Goal: Task Accomplishment & Management: Manage account settings

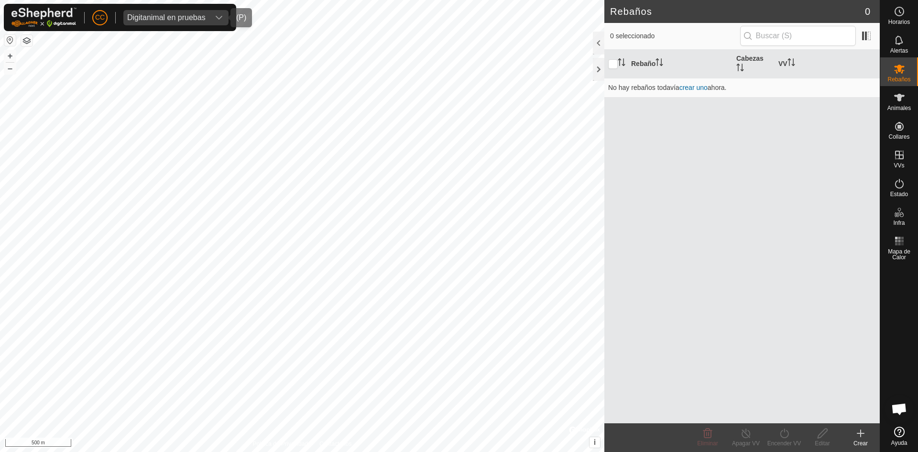
click at [173, 19] on div "Digitanimal en pruebas" at bounding box center [166, 18] width 78 height 8
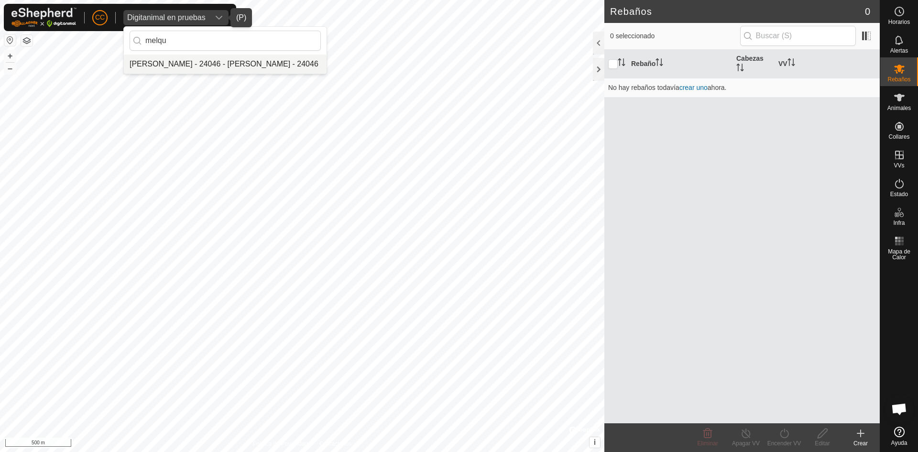
type input "melqu"
click at [290, 67] on li "Melquiades Almagro Garcia - 24046 - Melquiades Almagro Garcia - 24046" at bounding box center [225, 64] width 203 height 19
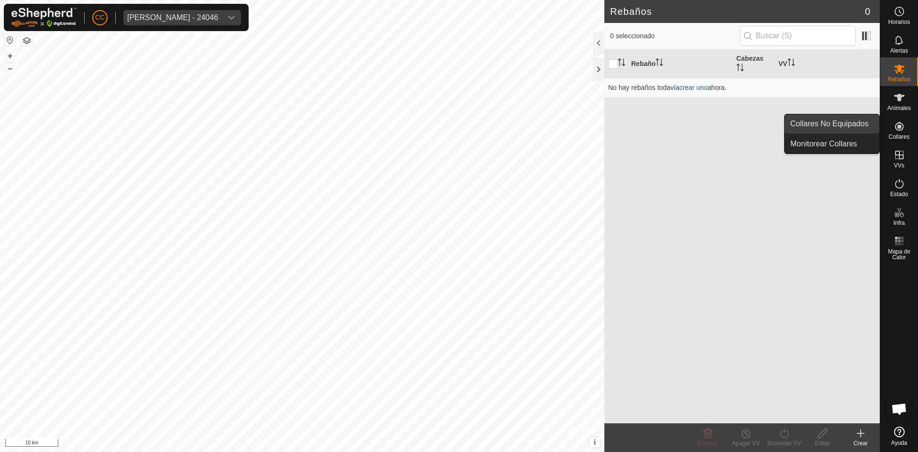
click at [820, 125] on link "Collares No Equipados" at bounding box center [832, 123] width 95 height 19
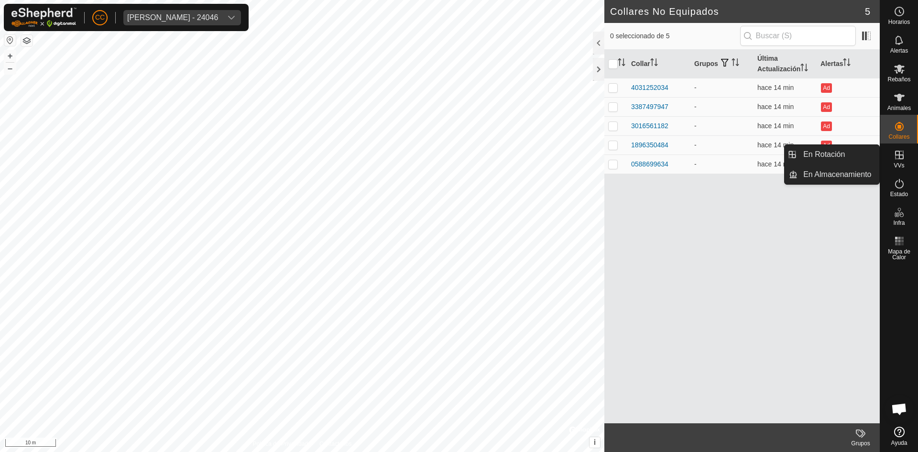
click at [902, 156] on icon at bounding box center [899, 154] width 11 height 11
click at [822, 152] on link "En Rotación" at bounding box center [839, 154] width 82 height 19
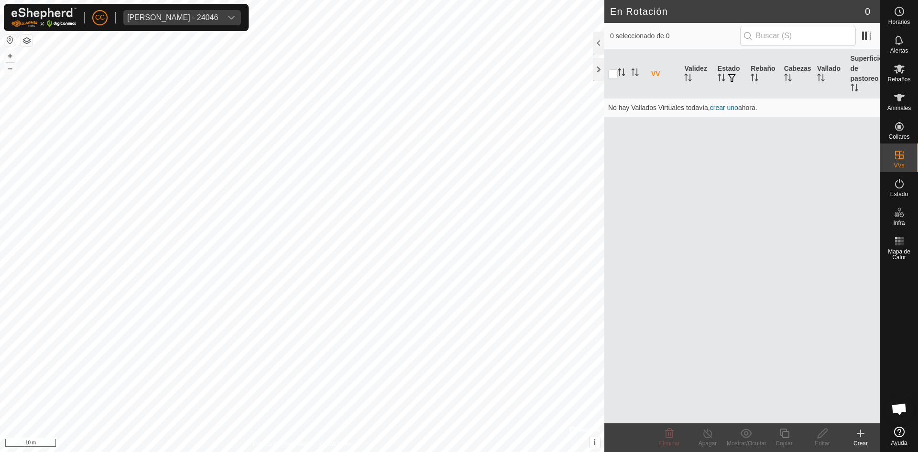
click at [862, 440] on div "Crear" at bounding box center [861, 443] width 38 height 9
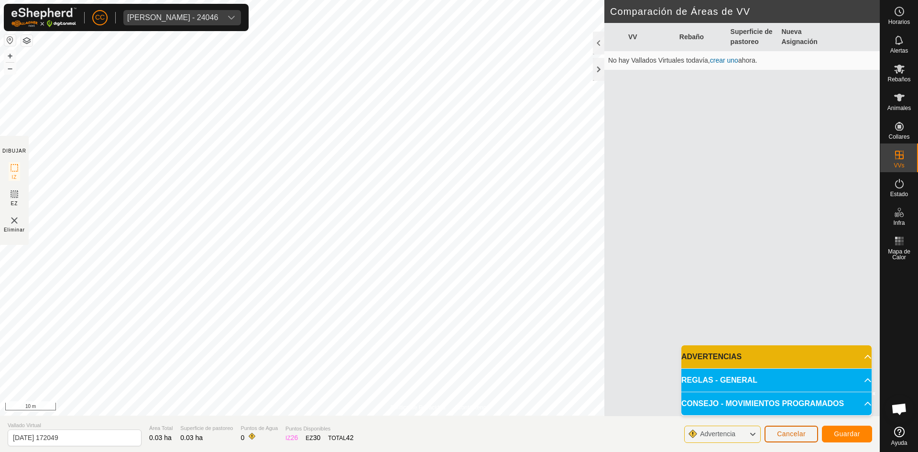
click at [775, 436] on button "Cancelar" at bounding box center [792, 434] width 54 height 17
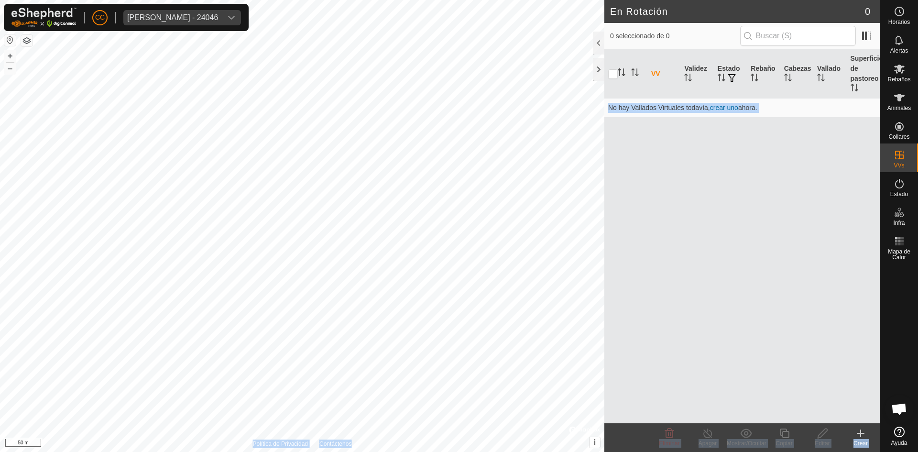
click at [339, 285] on div "En Rotación 0 0 seleccionado de 0 VV Validez Estado Rebaño Cabezas Vallado Supe…" at bounding box center [440, 226] width 880 height 452
click at [796, 373] on div "VV Validez Estado Rebaño Cabezas Vallado Superficie de pastoreo No hay Vallados…" at bounding box center [741, 236] width 275 height 373
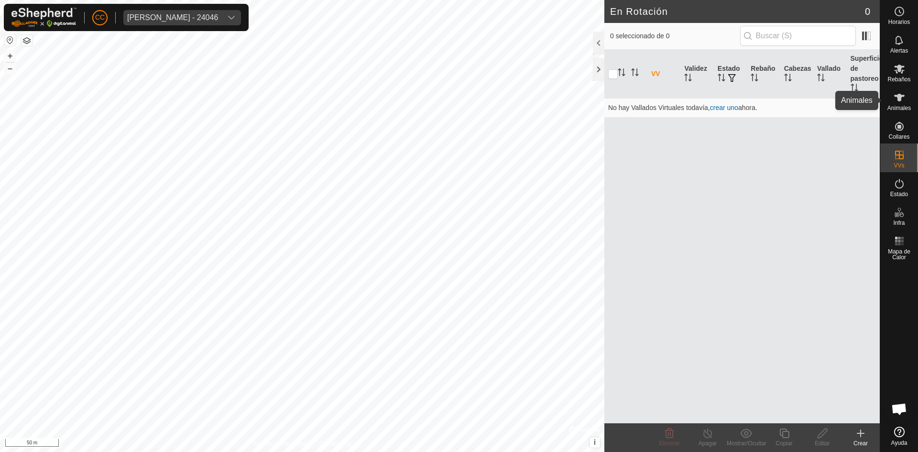
click at [899, 58] on div "Rebaños" at bounding box center [899, 71] width 38 height 29
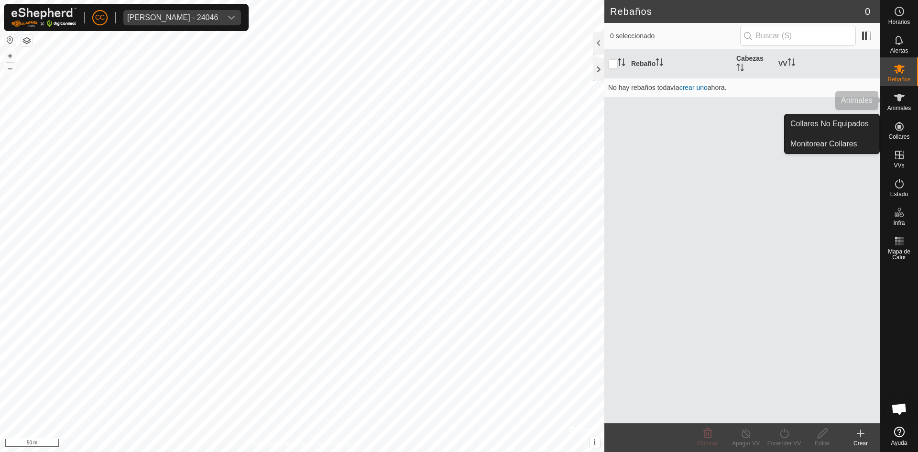
click at [898, 99] on icon at bounding box center [899, 98] width 11 height 8
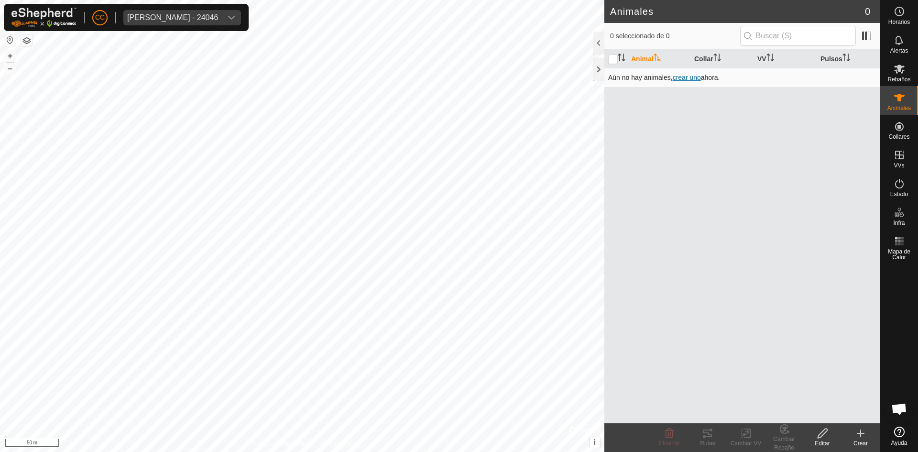
click at [685, 75] on span "crear uno" at bounding box center [687, 78] width 28 height 8
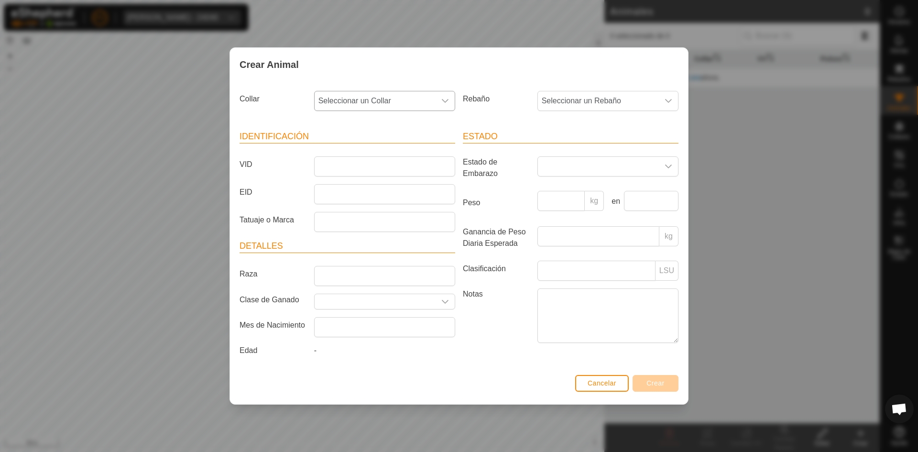
click at [414, 102] on span "Seleccionar un Collar" at bounding box center [375, 100] width 121 height 19
click at [507, 119] on div "Estado Estado de Embarazo Peso kg en Ganancia de Peso Diaria Esperada kg Clasif…" at bounding box center [570, 245] width 223 height 253
click at [610, 97] on span "Seleccionar un Rebaño" at bounding box center [598, 100] width 121 height 19
click at [529, 76] on div "Crear Animal" at bounding box center [459, 64] width 458 height 33
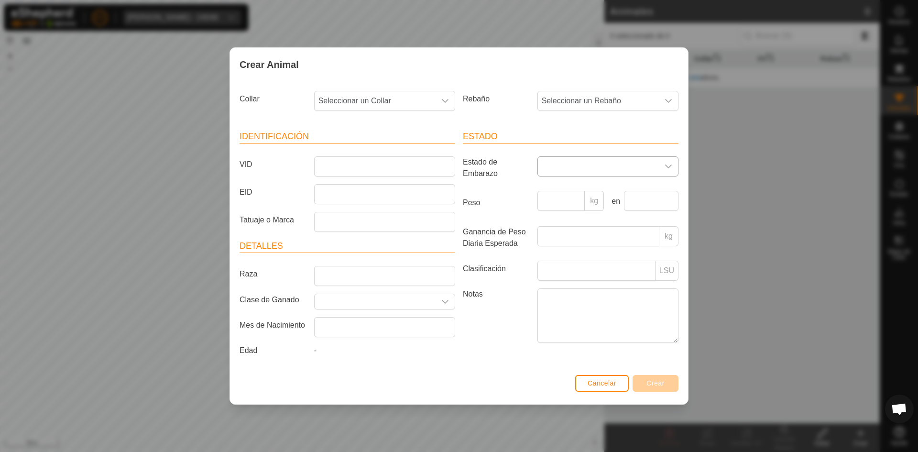
click at [558, 170] on span at bounding box center [598, 166] width 121 height 19
click at [566, 168] on span at bounding box center [598, 166] width 121 height 19
click at [722, 239] on div "Crear Animal Collar Seleccionar un Collar Rebaño Seleccionar un Rebaño Identifi…" at bounding box center [459, 226] width 918 height 452
click at [604, 381] on span "Cancelar" at bounding box center [602, 383] width 29 height 8
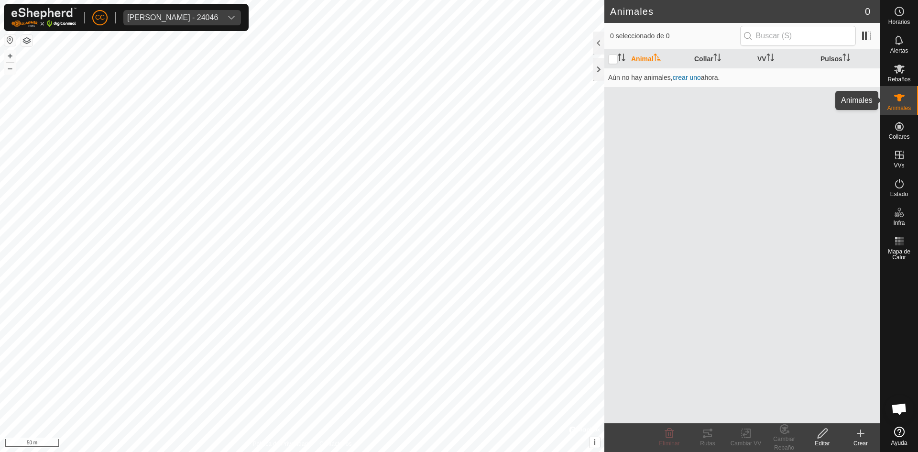
click at [897, 99] on icon at bounding box center [899, 97] width 11 height 11
click at [900, 94] on icon at bounding box center [899, 98] width 11 height 8
click at [696, 76] on span "crear uno" at bounding box center [687, 78] width 28 height 8
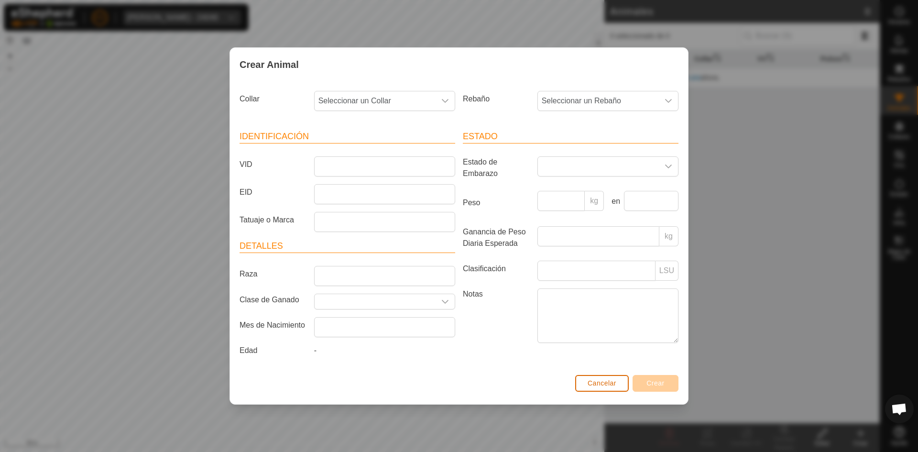
click at [614, 382] on span "Cancelar" at bounding box center [602, 383] width 29 height 8
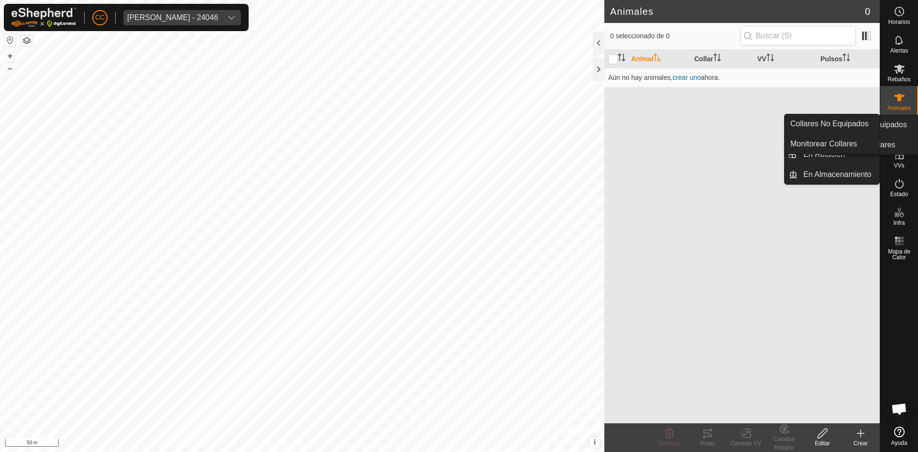
drag, startPoint x: 903, startPoint y: 142, endPoint x: 899, endPoint y: 135, distance: 8.4
click at [899, 135] on span "Collares" at bounding box center [898, 137] width 21 height 6
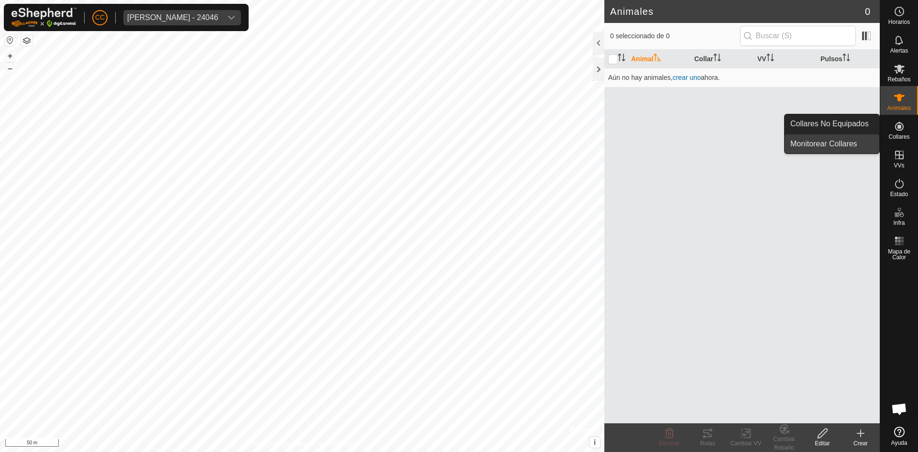
click at [830, 142] on link "Monitorear Collares" at bounding box center [832, 143] width 95 height 19
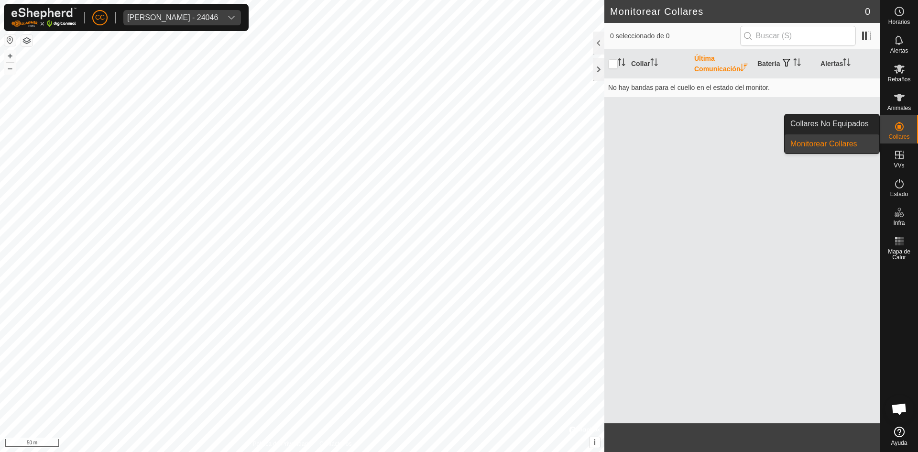
click at [892, 129] on es-neckbands-svg-icon at bounding box center [899, 126] width 17 height 15
click at [833, 121] on link "Collares No Equipados" at bounding box center [832, 123] width 95 height 19
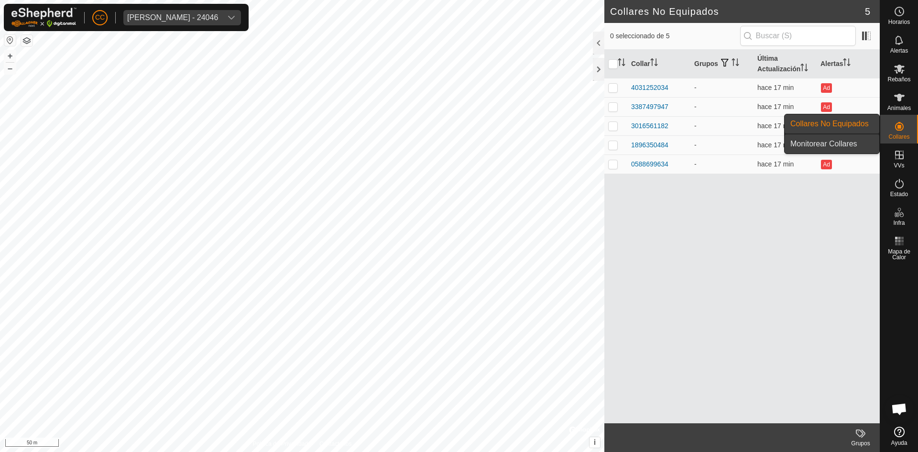
click at [820, 140] on link "Monitorear Collares" at bounding box center [832, 143] width 95 height 19
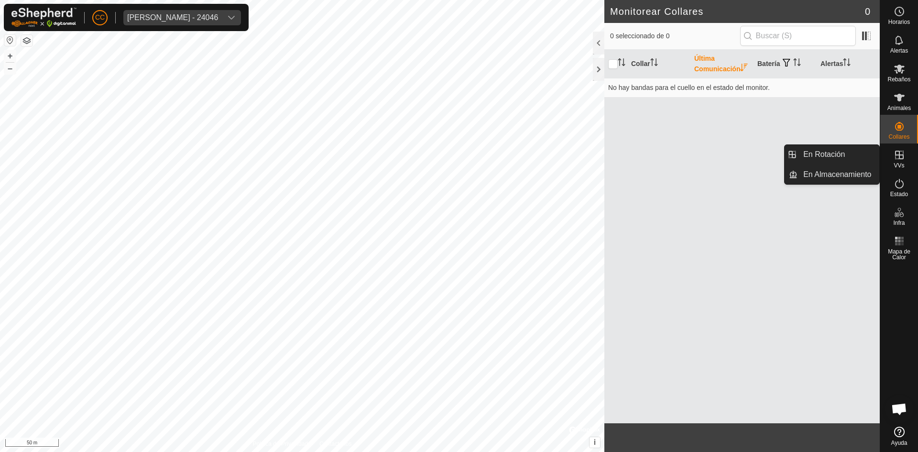
click at [901, 148] on es-virtualpaddocks-svg-icon at bounding box center [899, 154] width 17 height 15
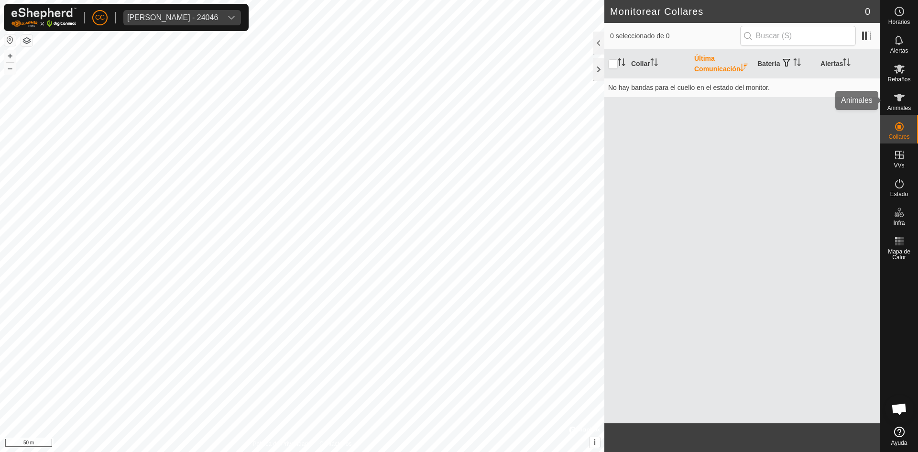
click at [896, 102] on icon at bounding box center [899, 97] width 11 height 11
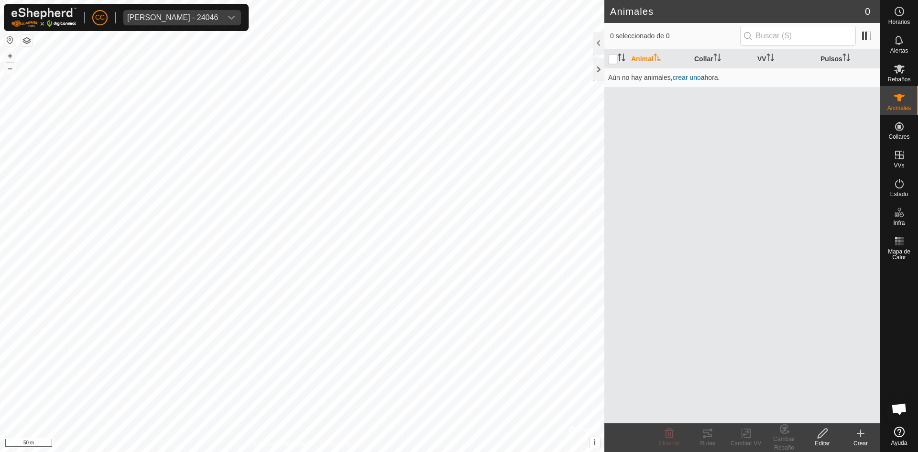
click at [896, 101] on icon at bounding box center [899, 97] width 11 height 11
click at [691, 79] on span "crear uno" at bounding box center [687, 78] width 28 height 8
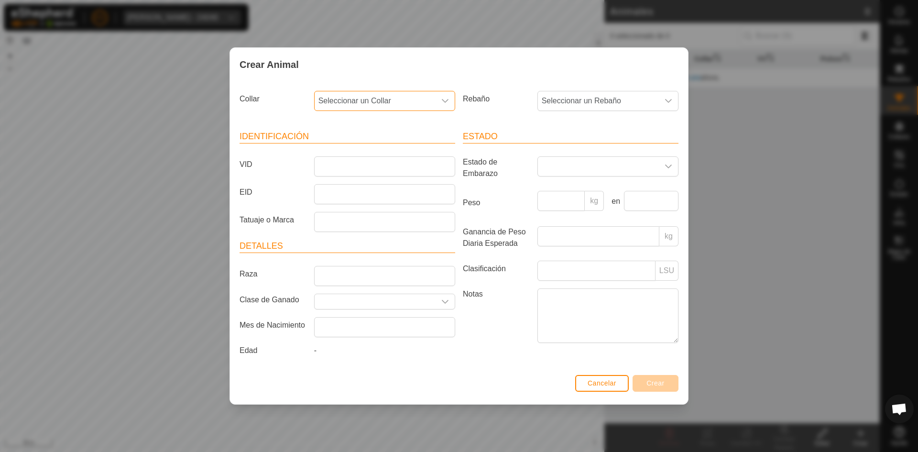
click at [407, 91] on span "Seleccionar un Collar" at bounding box center [375, 100] width 121 height 19
click at [738, 88] on div "Crear Animal Collar Seleccionar un Collar - 4031252034 3387497947 3016561182 18…" at bounding box center [459, 226] width 918 height 452
click at [756, 129] on div "Crear Animal Collar Seleccionar un Collar Rebaño Seleccionar un Rebaño Identifi…" at bounding box center [459, 226] width 918 height 452
click at [597, 383] on span "Cancelar" at bounding box center [602, 383] width 29 height 8
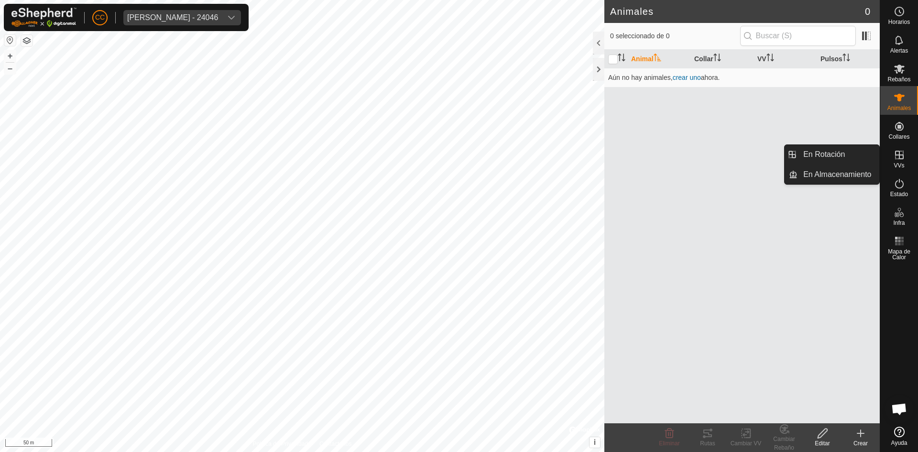
click at [899, 154] on icon at bounding box center [899, 155] width 9 height 9
click at [848, 156] on link "En Rotación" at bounding box center [839, 154] width 82 height 19
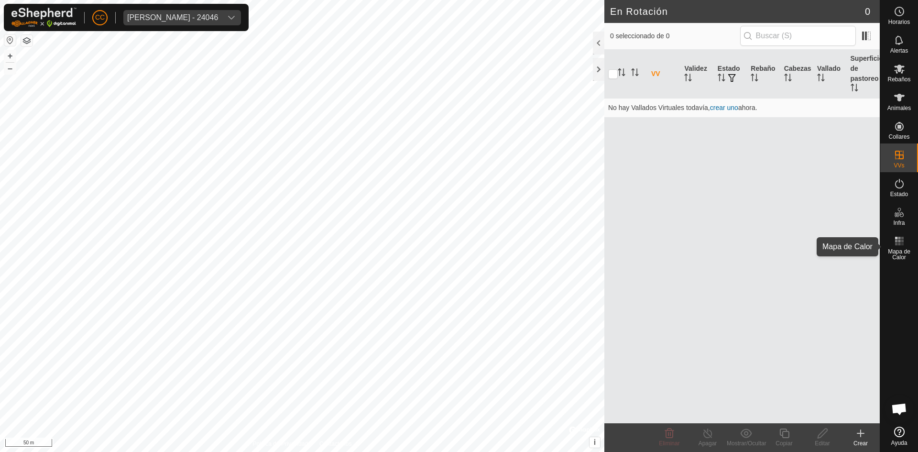
click at [898, 242] on rect at bounding box center [899, 241] width 2 height 2
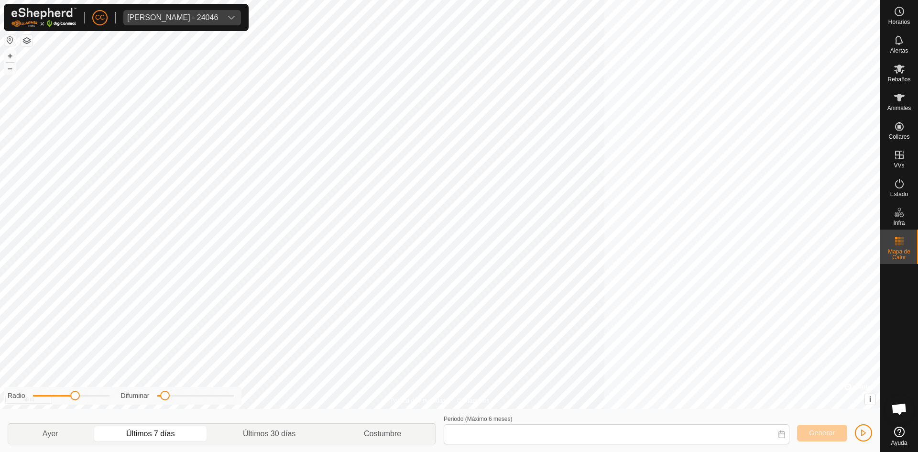
type input "[DATE] - [DATE]"
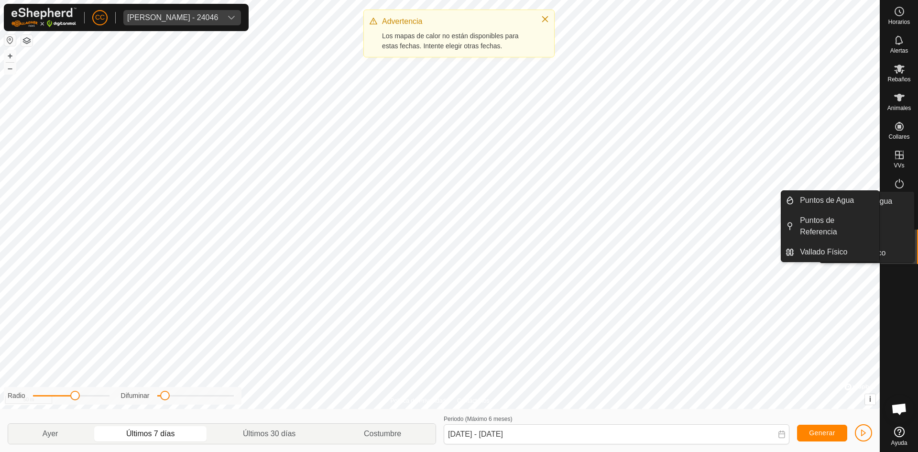
click at [889, 218] on div "Infra" at bounding box center [899, 215] width 38 height 29
click at [894, 216] on icon at bounding box center [899, 212] width 11 height 11
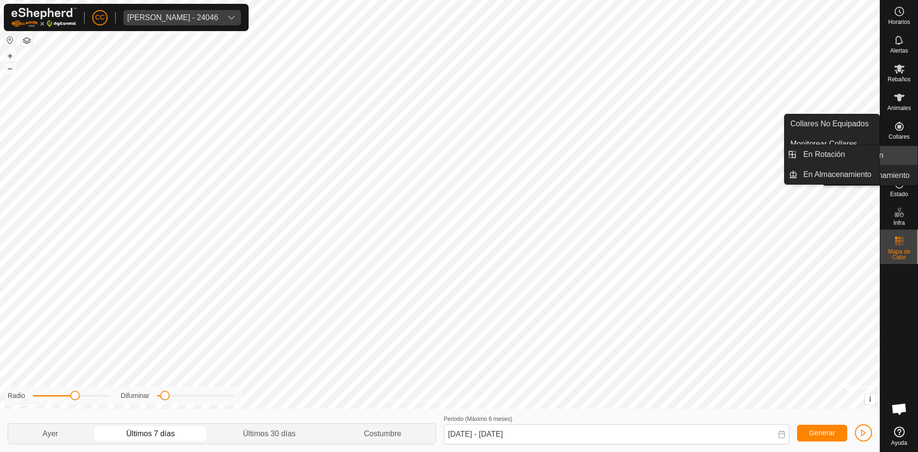
click at [896, 148] on link "En Rotación" at bounding box center [877, 155] width 82 height 19
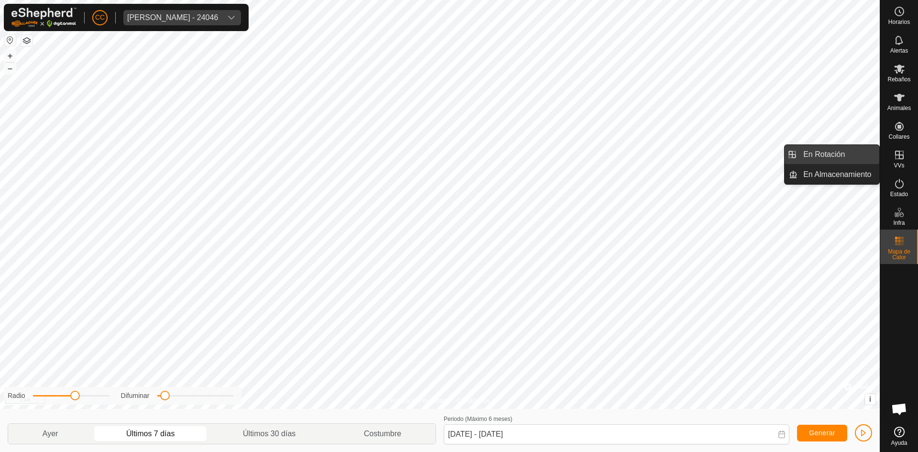
click at [851, 154] on link "En Rotación" at bounding box center [839, 154] width 82 height 19
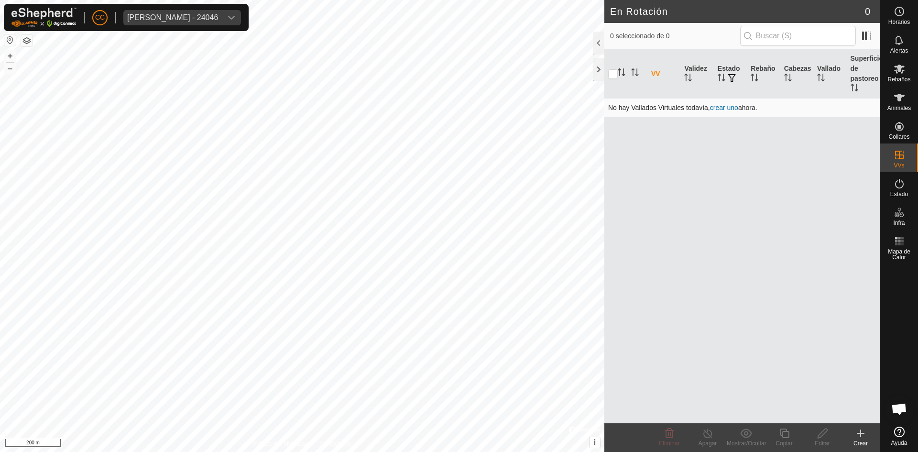
click at [717, 107] on link "crear uno" at bounding box center [724, 108] width 28 height 8
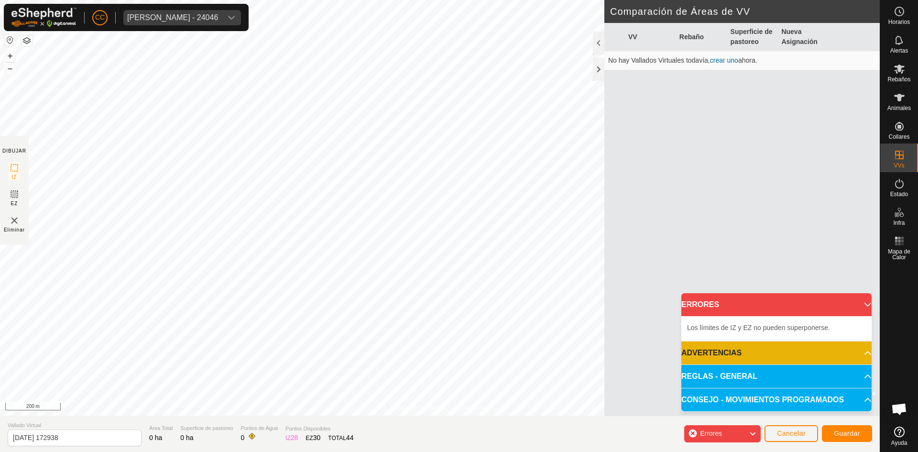
click at [808, 378] on p-accordion-header "REGLAS - GENERAL" at bounding box center [776, 376] width 190 height 23
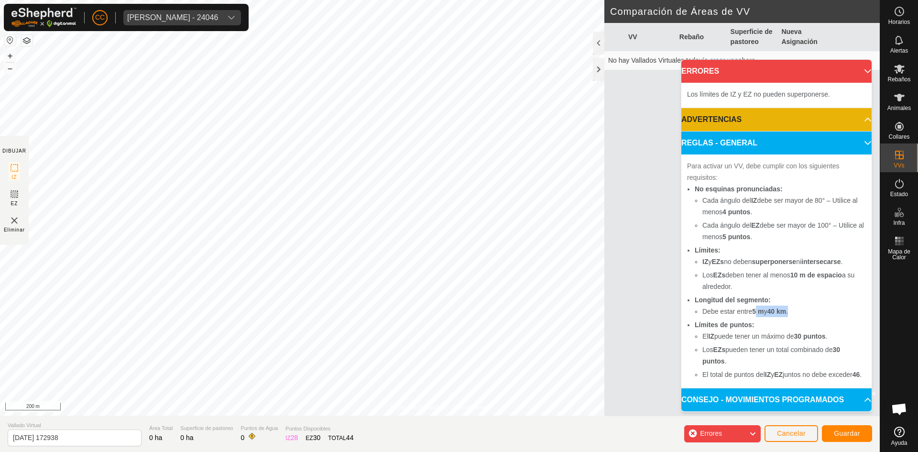
drag, startPoint x: 757, startPoint y: 302, endPoint x: 800, endPoint y: 308, distance: 43.5
click at [800, 308] on ul "No esquinas pronunciadas: Cada ángulo del IZ debe ser mayor de 80° – Utilice al…" at bounding box center [776, 281] width 179 height 197
click at [777, 307] on b "40 km" at bounding box center [776, 311] width 19 height 8
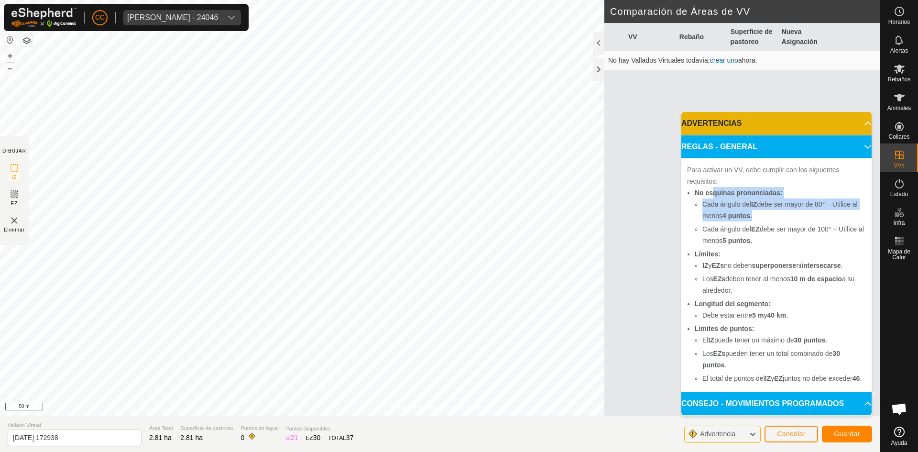
drag, startPoint x: 713, startPoint y: 184, endPoint x: 817, endPoint y: 202, distance: 105.3
click at [817, 202] on li "No esquinas pronunciadas: Cada ángulo del IZ debe ser mayor de 80° – Utilice al…" at bounding box center [780, 216] width 171 height 59
click at [793, 205] on li "Cada ángulo del IZ debe ser mayor de 80° – Utilice al menos 4 puntos ." at bounding box center [784, 209] width 164 height 23
drag, startPoint x: 787, startPoint y: 196, endPoint x: 835, endPoint y: 205, distance: 49.5
click at [835, 205] on li "Cada ángulo del IZ debe ser mayor de 80° – Utilice al menos 4 puntos ." at bounding box center [784, 209] width 164 height 23
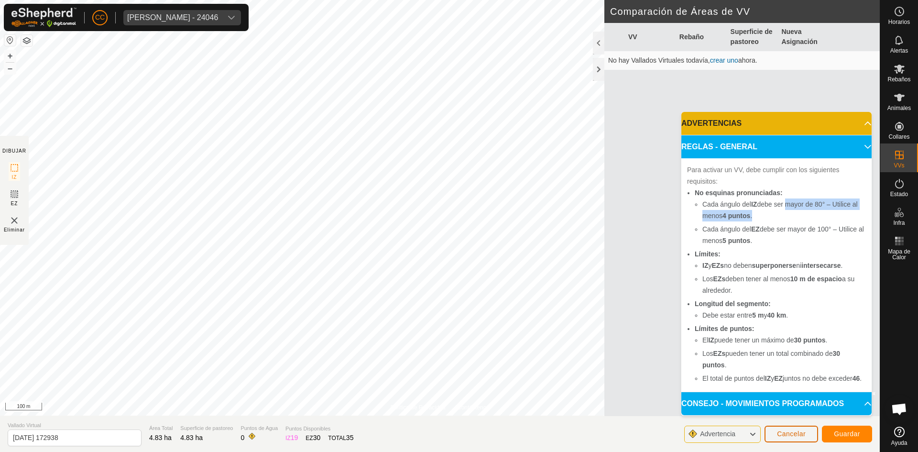
click at [792, 430] on span "Cancelar" at bounding box center [791, 434] width 29 height 8
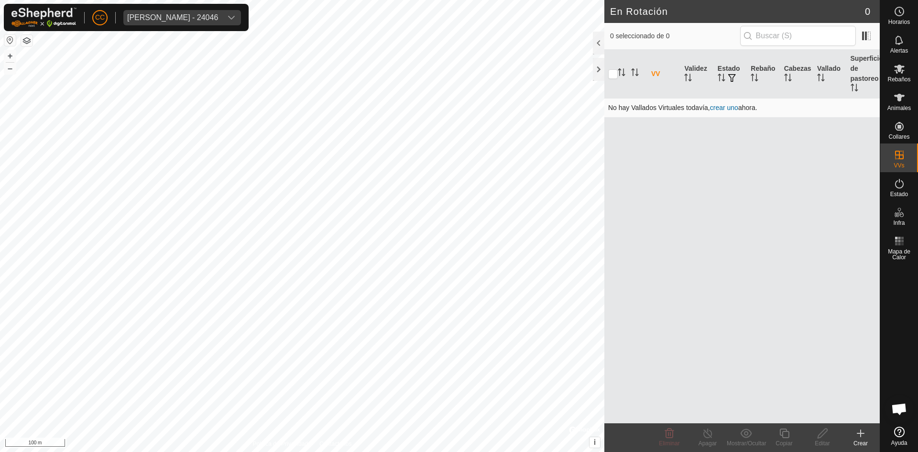
click at [733, 106] on link "crear uno" at bounding box center [724, 108] width 28 height 8
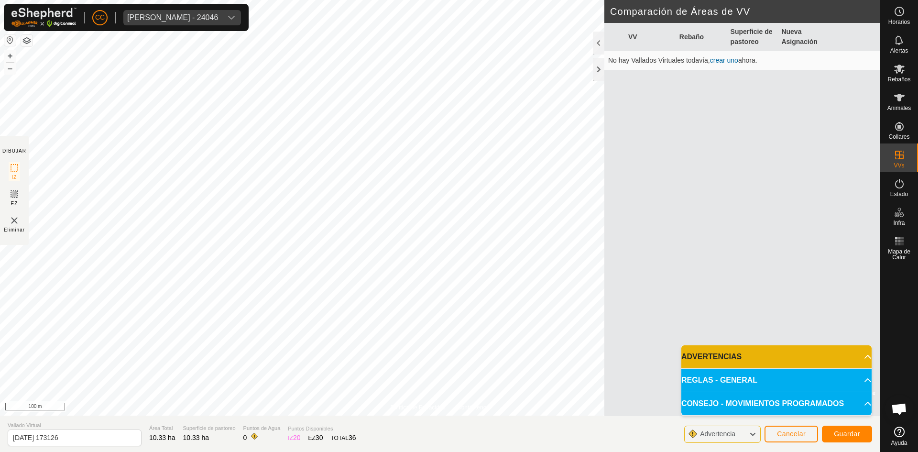
click at [775, 379] on p-accordion-header "REGLAS - GENERAL" at bounding box center [776, 380] width 190 height 23
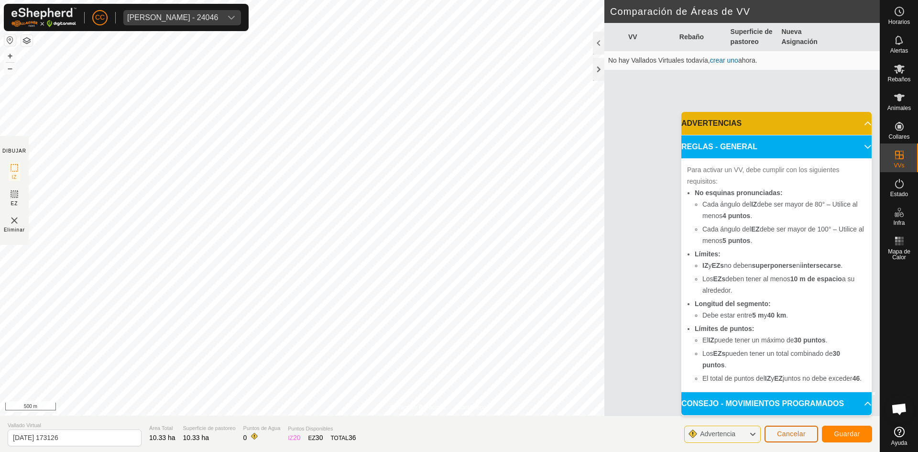
drag, startPoint x: 659, startPoint y: 246, endPoint x: 787, endPoint y: 436, distance: 229.0
click at [787, 436] on span "Cancelar" at bounding box center [791, 434] width 29 height 8
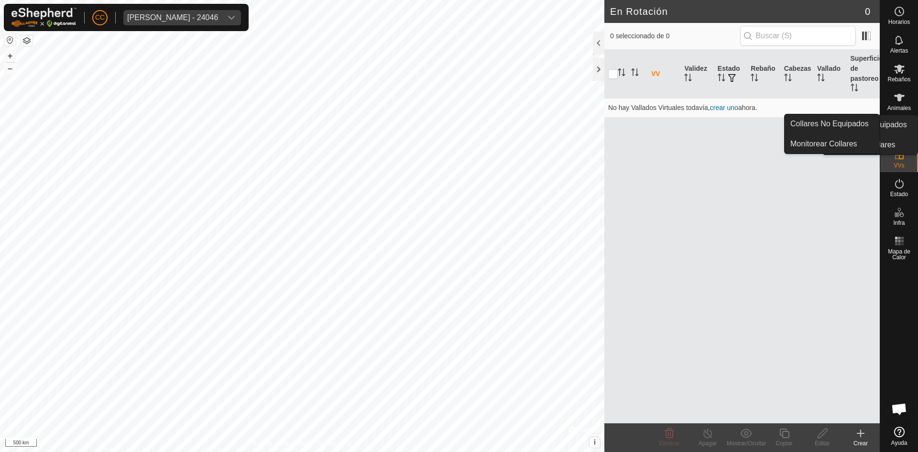
click at [901, 127] on icon at bounding box center [899, 126] width 9 height 9
click at [835, 140] on link "Monitorear Collares" at bounding box center [832, 143] width 95 height 19
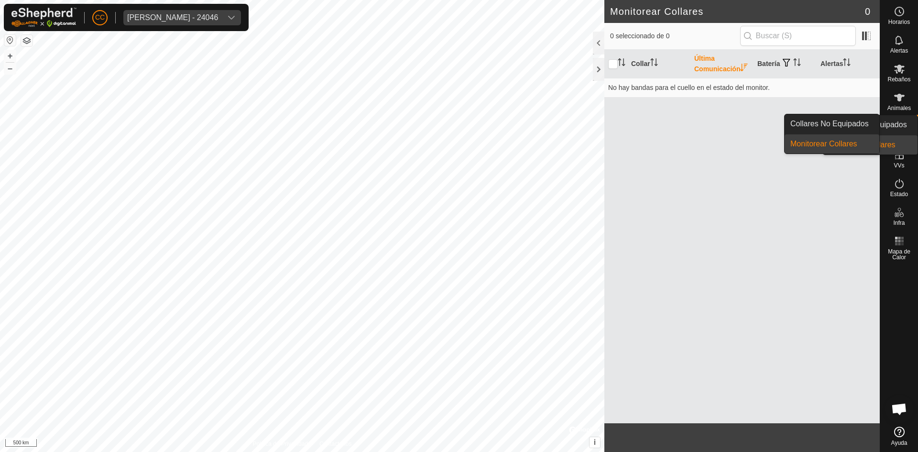
click at [907, 121] on es-neckbands-svg-icon at bounding box center [899, 126] width 17 height 15
click at [854, 114] on link "Collares No Equipados" at bounding box center [832, 123] width 95 height 19
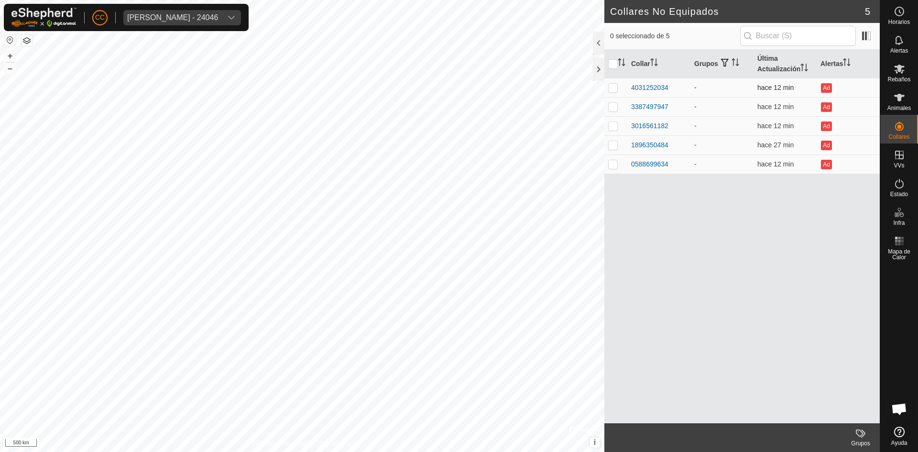
click at [785, 86] on span "hace 12 min" at bounding box center [775, 88] width 36 height 8
click at [643, 88] on div "4031252034" at bounding box center [649, 88] width 37 height 10
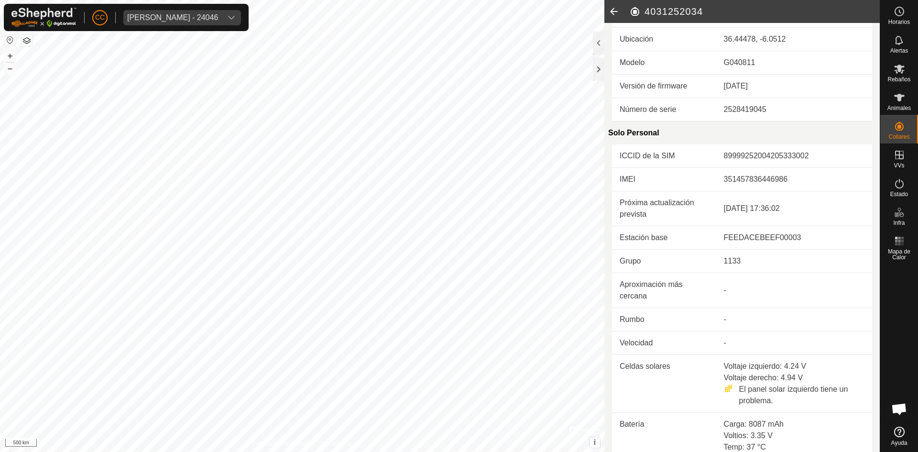
scroll to position [221, 0]
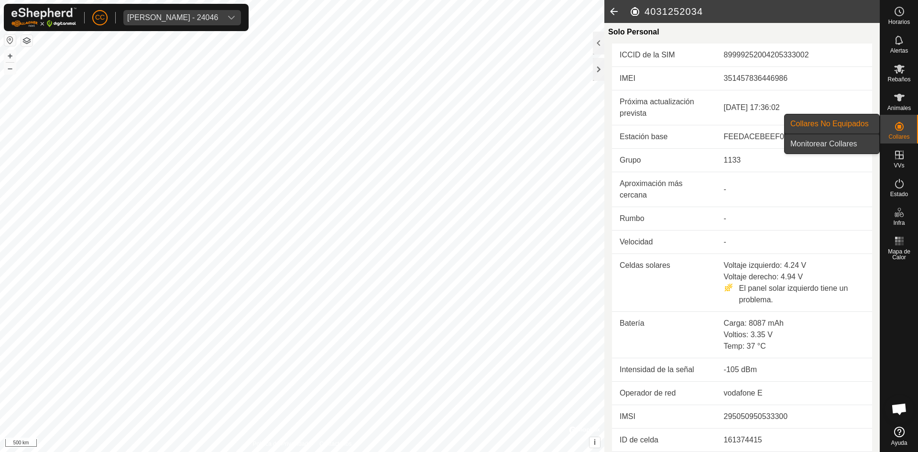
drag, startPoint x: 874, startPoint y: 131, endPoint x: 821, endPoint y: 144, distance: 54.2
click at [821, 144] on link "Monitorear Collares" at bounding box center [832, 143] width 95 height 19
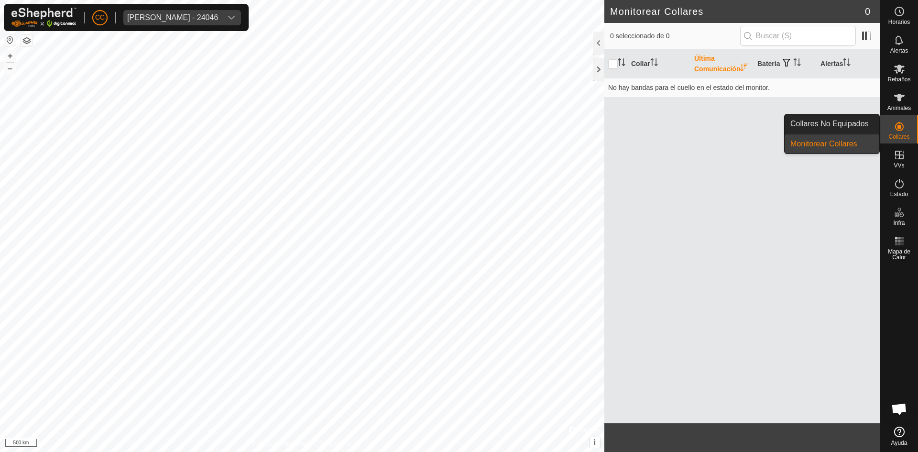
click at [902, 130] on icon at bounding box center [899, 126] width 9 height 9
click at [850, 123] on link "Collares No Equipados" at bounding box center [832, 123] width 95 height 19
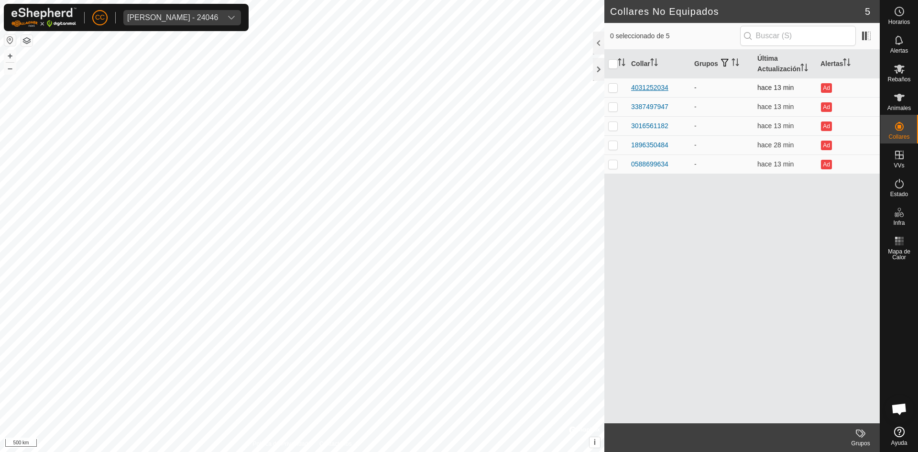
click at [642, 88] on div "4031252034" at bounding box center [649, 88] width 37 height 10
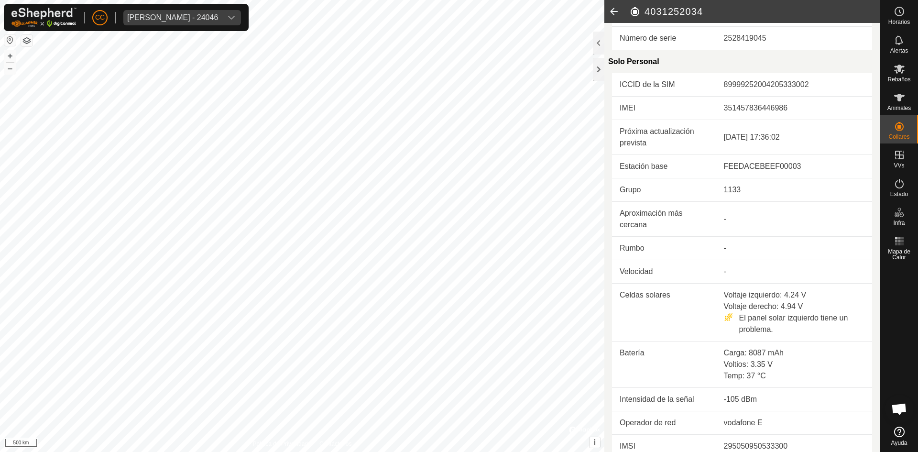
scroll to position [221, 0]
